Goal: Find specific page/section: Find specific page/section

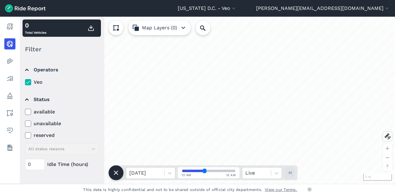
click at [28, 111] on icon at bounding box center [28, 112] width 6 height 6
click at [25, 111] on input "available" at bounding box center [25, 110] width 0 height 4
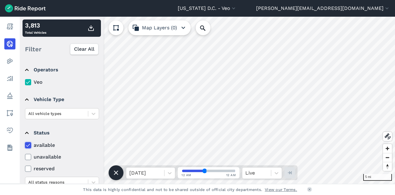
scroll to position [81, 0]
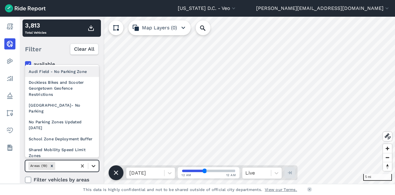
click at [93, 165] on icon at bounding box center [94, 166] width 4 height 2
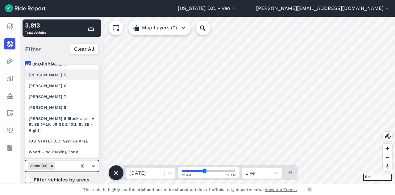
scroll to position [150, 0]
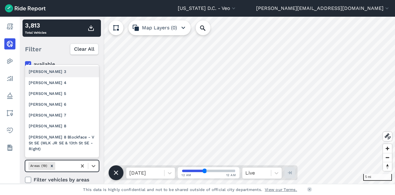
click at [44, 77] on div "[PERSON_NAME] 3" at bounding box center [62, 71] width 74 height 11
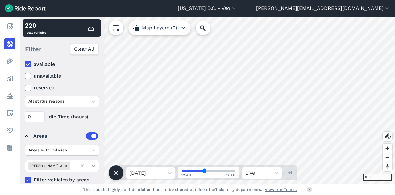
click at [96, 169] on div at bounding box center [93, 165] width 10 height 10
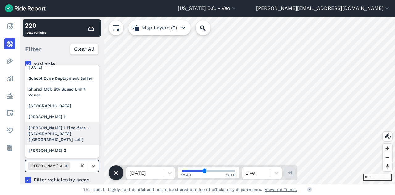
scroll to position [76, 0]
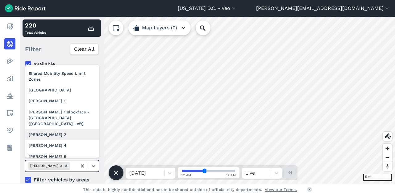
click at [69, 135] on div "[PERSON_NAME] 2" at bounding box center [62, 134] width 74 height 11
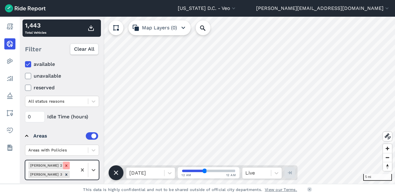
click at [64, 163] on icon "Remove Ward 2" at bounding box center [66, 165] width 4 height 4
click at [92, 165] on icon at bounding box center [93, 166] width 6 height 6
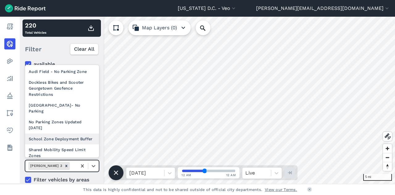
scroll to position [92, 0]
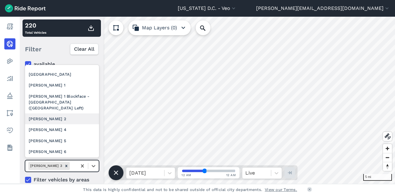
click at [55, 122] on div "[PERSON_NAME] 2" at bounding box center [62, 118] width 74 height 11
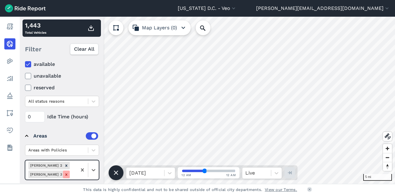
click at [67, 173] on icon "Remove Ward 3" at bounding box center [66, 174] width 2 height 2
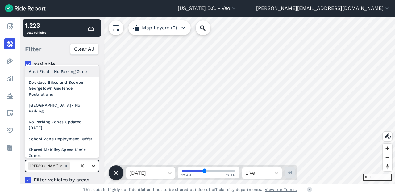
click at [94, 165] on icon at bounding box center [94, 166] width 4 height 2
